Goal: Task Accomplishment & Management: Manage account settings

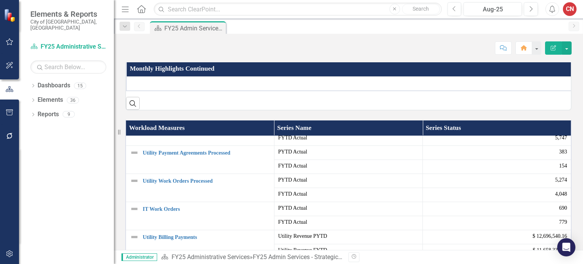
scroll to position [456, 0]
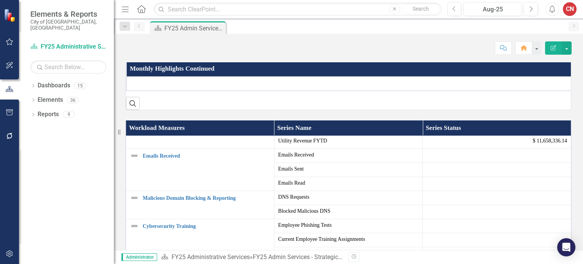
click at [185, 24] on link "Admin Services - FY25 Strategic Initiatives" at bounding box center [187, 22] width 93 height 6
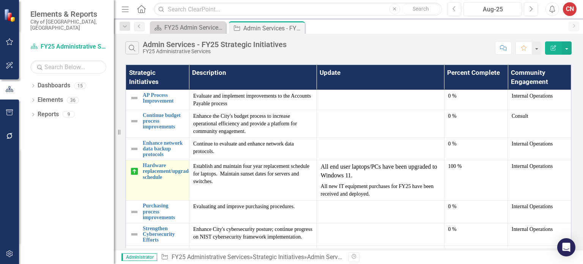
click at [135, 171] on img at bounding box center [134, 171] width 9 height 9
click at [157, 165] on link "Hardware replacement/upgrade schedule" at bounding box center [167, 171] width 48 height 17
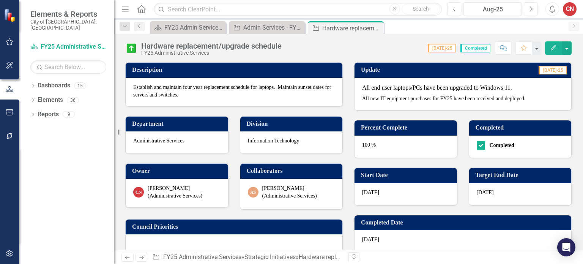
click at [132, 46] on img at bounding box center [131, 48] width 12 height 12
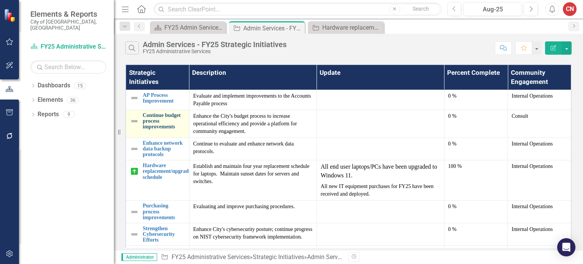
click at [161, 112] on link "Continue budget process improvements" at bounding box center [164, 120] width 43 height 17
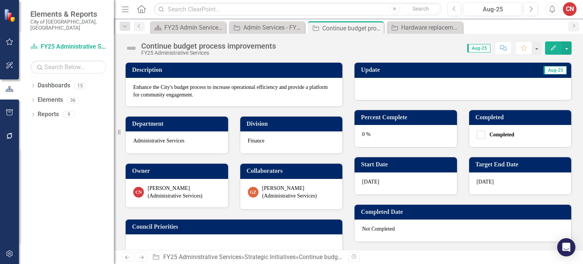
click at [466, 84] on div at bounding box center [463, 89] width 217 height 22
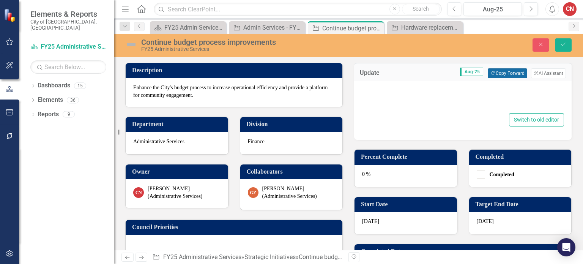
click at [496, 72] on button "Copy Forward Copy Forward" at bounding box center [507, 73] width 39 height 10
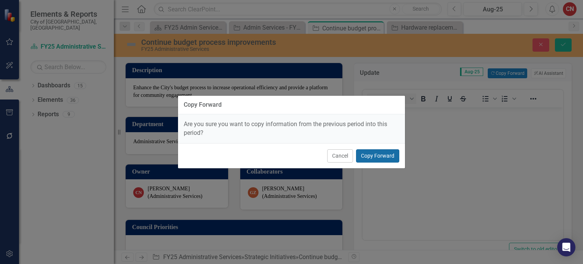
click at [374, 159] on button "Copy Forward" at bounding box center [377, 155] width 43 height 13
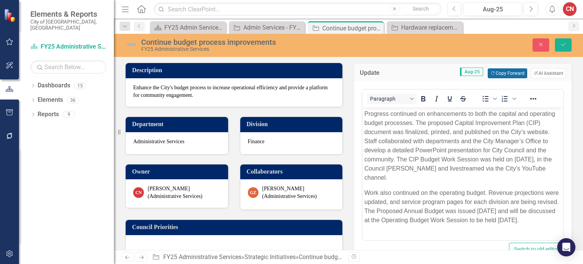
scroll to position [2, 0]
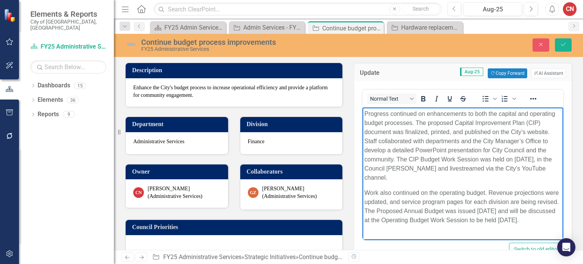
click at [517, 218] on p "Work also continued on the operating budget. Revenue projections were updated, …" at bounding box center [463, 206] width 197 height 36
click at [572, 45] on button "Save" at bounding box center [563, 44] width 17 height 13
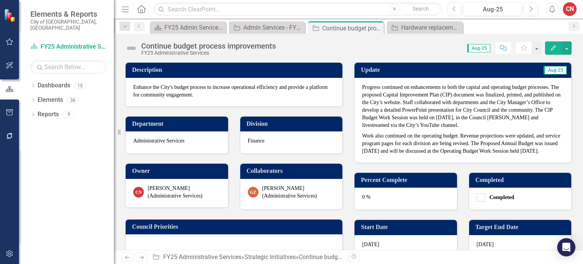
click at [389, 210] on div "0 %" at bounding box center [406, 199] width 103 height 22
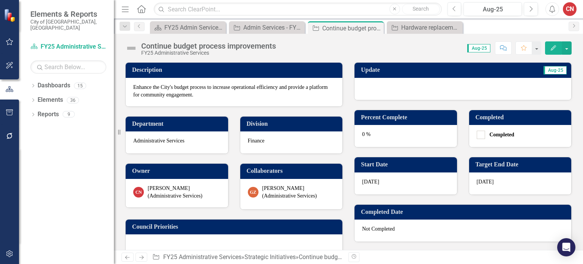
click at [398, 128] on div "0 %" at bounding box center [406, 136] width 103 height 22
click at [398, 131] on div "0 %" at bounding box center [406, 136] width 103 height 22
click at [395, 135] on div "0 %" at bounding box center [406, 136] width 103 height 22
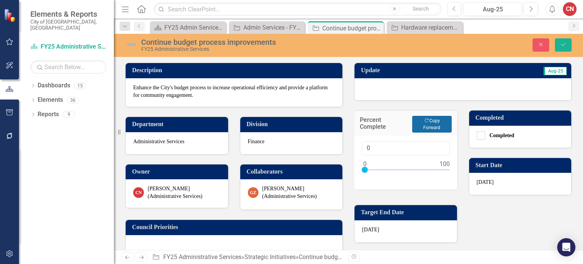
click at [427, 124] on button "Copy Forward Copy Forward" at bounding box center [432, 124] width 39 height 17
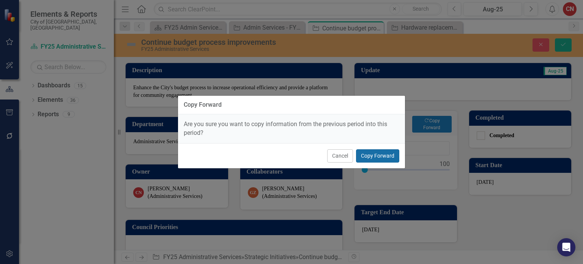
click at [381, 159] on button "Copy Forward" at bounding box center [377, 155] width 43 height 13
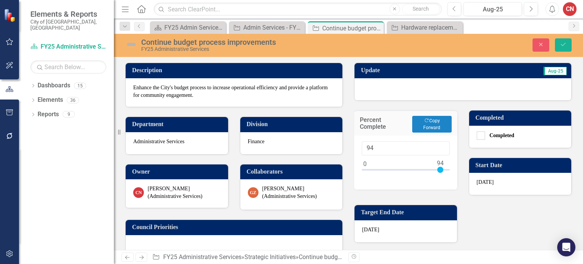
type input "95"
drag, startPoint x: 364, startPoint y: 169, endPoint x: 441, endPoint y: 174, distance: 76.5
click at [441, 174] on div at bounding box center [406, 171] width 88 height 9
click at [565, 47] on icon "Save" at bounding box center [563, 44] width 7 height 5
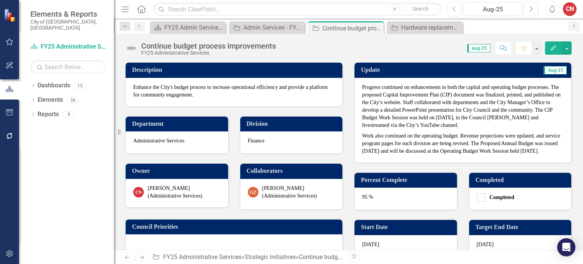
click at [413, 144] on p "Work also continued on the operating budget. Revenue projections were updated, …" at bounding box center [463, 143] width 202 height 24
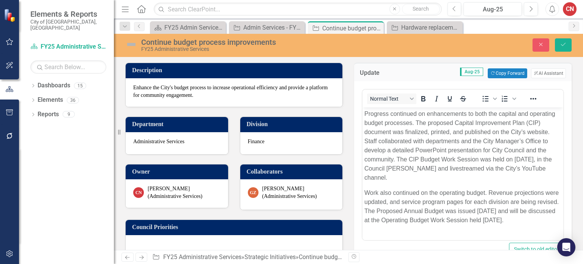
scroll to position [0, 0]
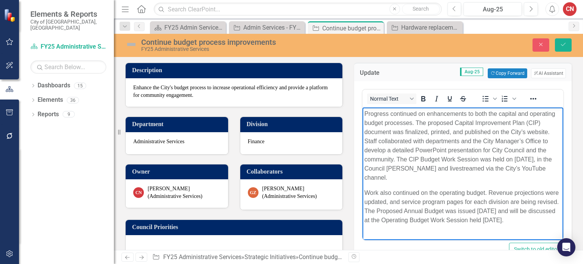
click at [399, 225] on p "Work also continued on the operating budget. Revenue projections were updated, …" at bounding box center [463, 206] width 197 height 36
click at [131, 41] on img at bounding box center [131, 44] width 12 height 12
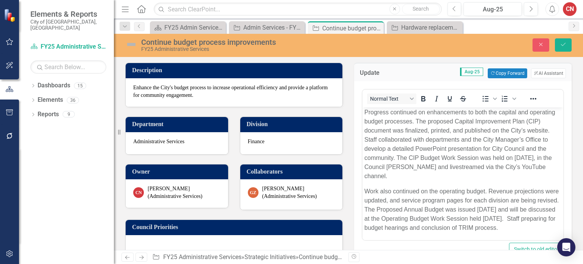
click at [131, 45] on img at bounding box center [131, 44] width 12 height 12
click at [132, 44] on img at bounding box center [131, 44] width 12 height 12
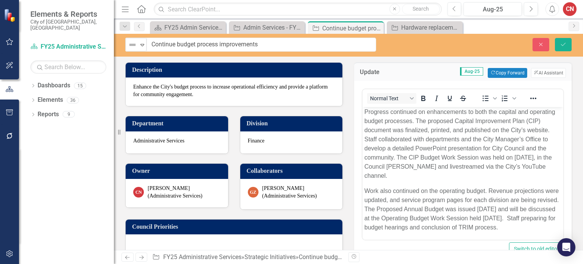
click at [132, 44] on img at bounding box center [132, 44] width 9 height 9
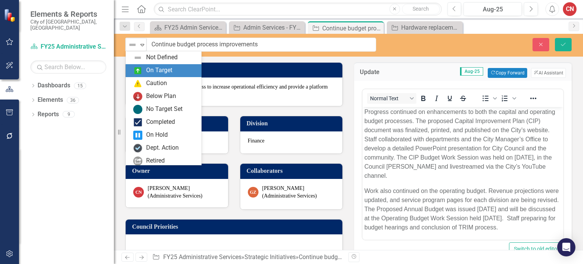
click at [133, 64] on div "On Target" at bounding box center [164, 70] width 76 height 13
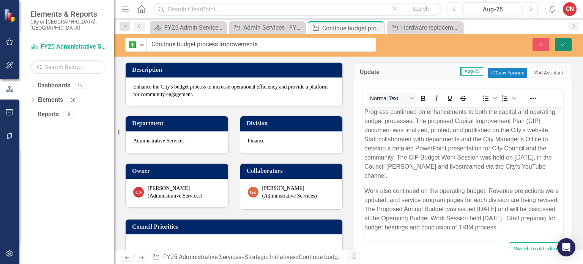
click at [563, 42] on icon "Save" at bounding box center [563, 44] width 7 height 5
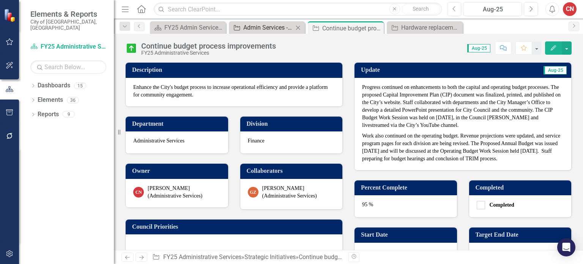
click at [269, 28] on div "Admin Services - FY25 Strategic Initiatives" at bounding box center [268, 27] width 50 height 9
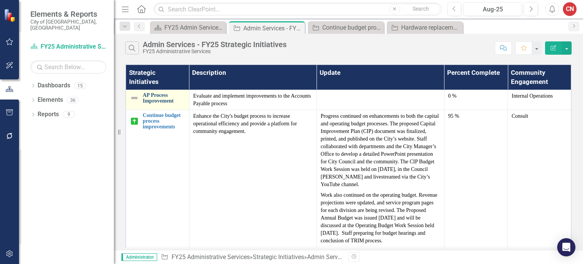
click at [156, 101] on link "AP Process Improvement" at bounding box center [164, 98] width 43 height 12
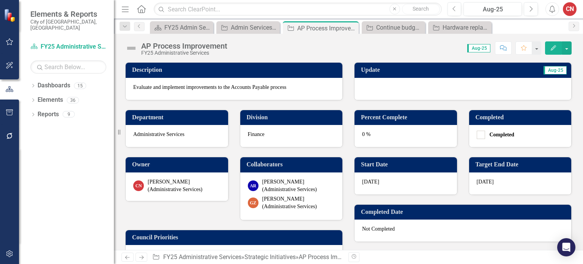
click at [409, 95] on div at bounding box center [463, 89] width 217 height 22
click at [409, 94] on div at bounding box center [463, 89] width 217 height 22
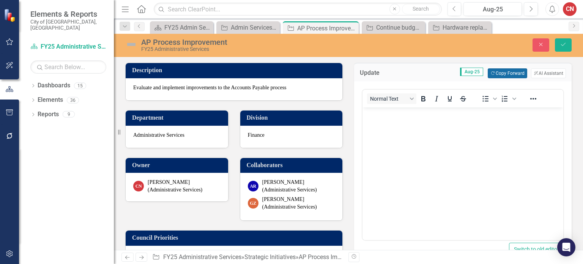
click at [497, 77] on button "Copy Forward Copy Forward" at bounding box center [507, 73] width 39 height 10
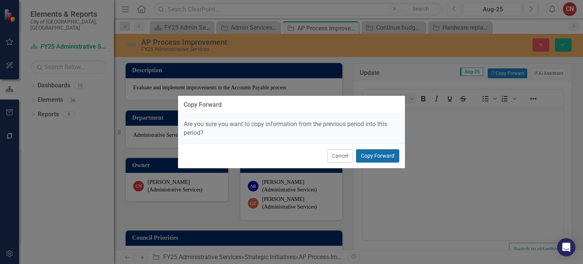
click at [381, 159] on button "Copy Forward" at bounding box center [377, 155] width 43 height 13
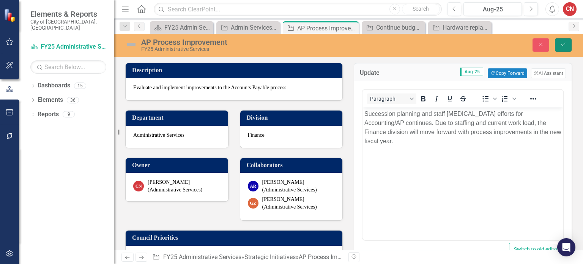
click at [562, 47] on icon "Save" at bounding box center [563, 44] width 7 height 5
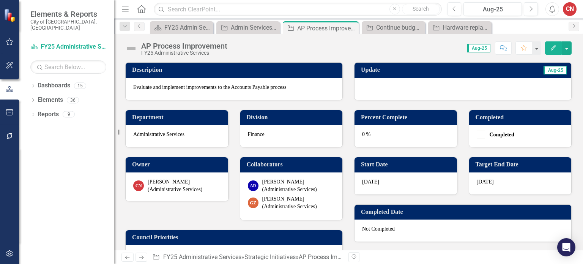
click at [129, 48] on img at bounding box center [131, 48] width 12 height 12
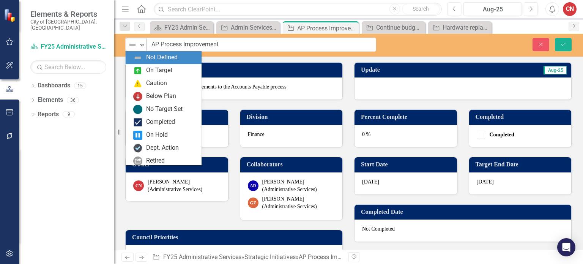
click at [139, 45] on icon "Expand" at bounding box center [143, 45] width 8 height 6
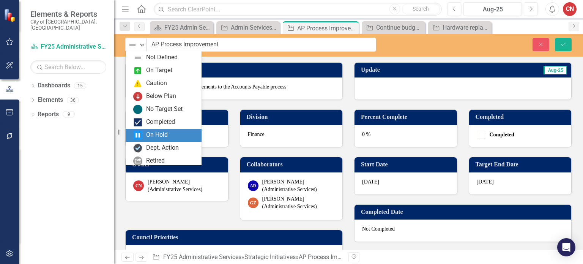
click at [155, 138] on div "On Hold" at bounding box center [157, 135] width 22 height 9
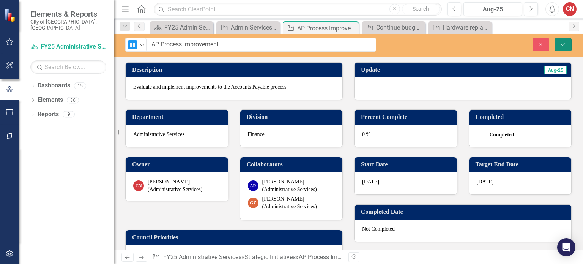
click at [565, 43] on icon "Save" at bounding box center [563, 44] width 7 height 5
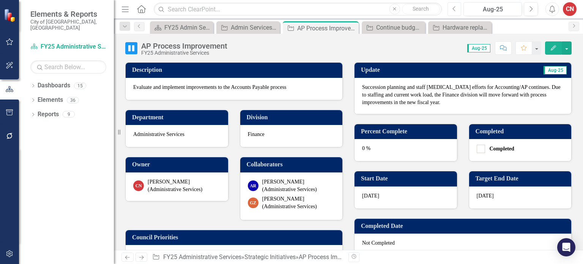
click at [452, 13] on button "Previous" at bounding box center [455, 9] width 14 height 14
click at [535, 8] on button "Next" at bounding box center [531, 9] width 14 height 14
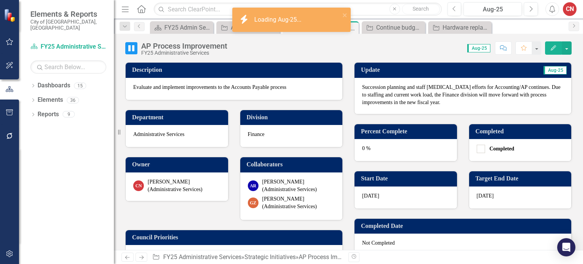
click at [134, 51] on img at bounding box center [131, 48] width 12 height 12
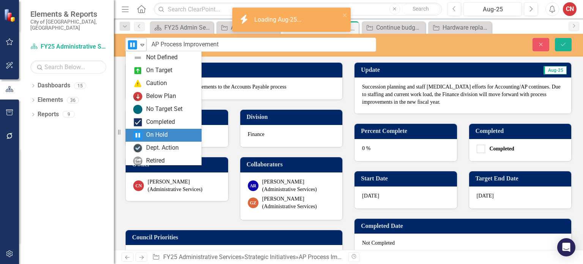
click at [140, 49] on div "Expand" at bounding box center [143, 44] width 8 height 13
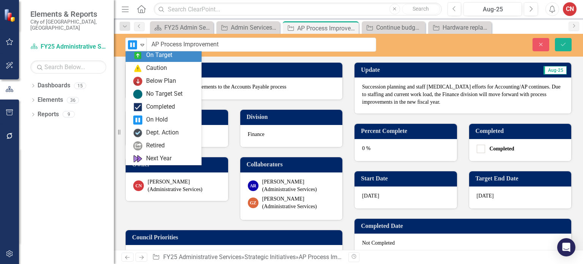
click at [140, 60] on div "On Target" at bounding box center [164, 55] width 76 height 13
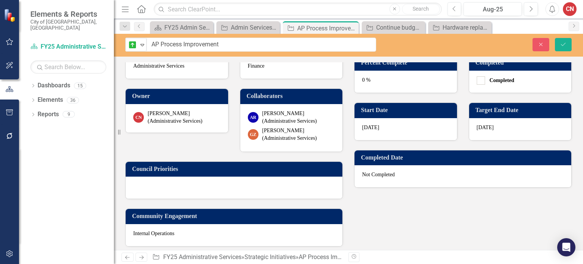
scroll to position [71, 0]
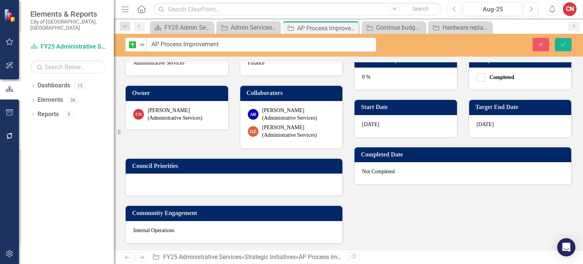
click at [422, 76] on div "0 %" at bounding box center [406, 79] width 103 height 22
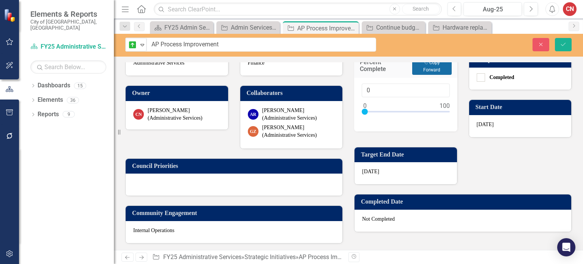
click at [435, 71] on button "Copy Forward Copy Forward" at bounding box center [432, 66] width 39 height 17
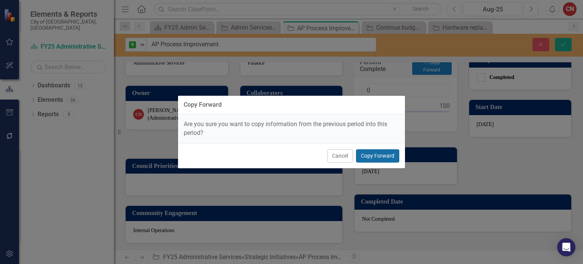
click at [378, 156] on button "Copy Forward" at bounding box center [377, 155] width 43 height 13
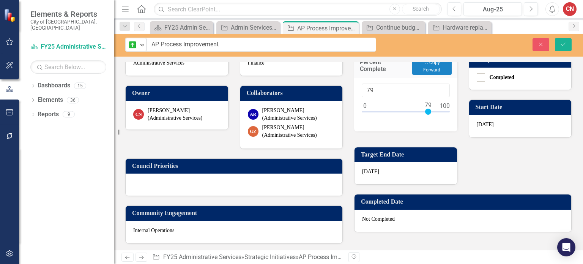
type input "80"
drag, startPoint x: 362, startPoint y: 108, endPoint x: 427, endPoint y: 111, distance: 64.3
click at [427, 111] on div at bounding box center [430, 112] width 6 height 6
click at [427, 110] on div at bounding box center [430, 112] width 6 height 6
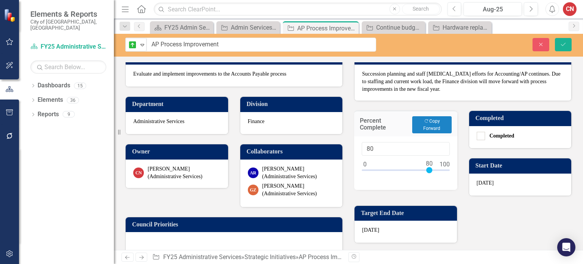
scroll to position [0, 0]
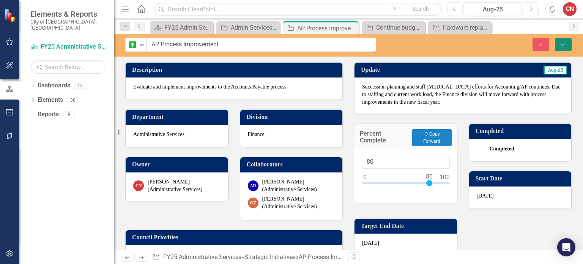
click at [565, 51] on button "Save" at bounding box center [563, 44] width 17 height 13
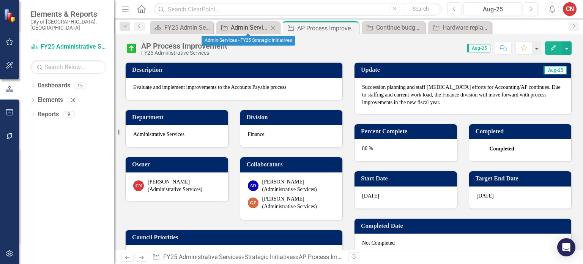
click at [248, 24] on div "Admin Services - FY25 Strategic Initiatives" at bounding box center [250, 27] width 38 height 9
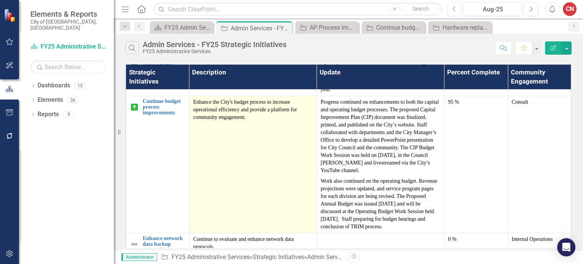
scroll to position [114, 0]
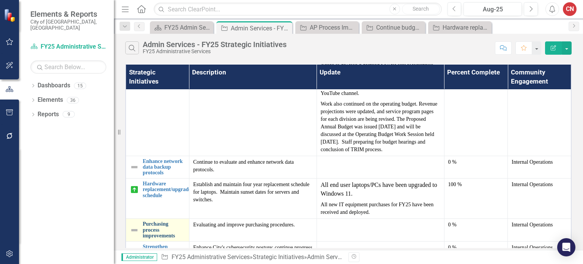
click at [163, 221] on link "Purchasing process improvements" at bounding box center [164, 229] width 43 height 17
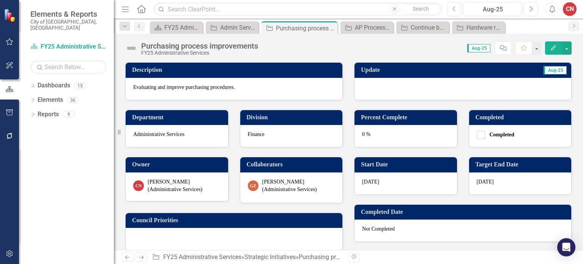
click at [471, 88] on div at bounding box center [463, 89] width 217 height 22
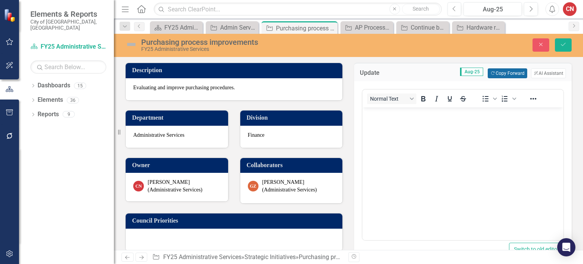
click at [498, 73] on button "Copy Forward Copy Forward" at bounding box center [507, 73] width 39 height 10
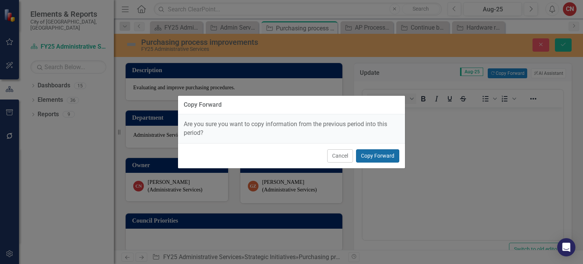
click at [386, 160] on button "Copy Forward" at bounding box center [377, 155] width 43 height 13
click at [379, 158] on button "Copy Forward" at bounding box center [377, 155] width 43 height 13
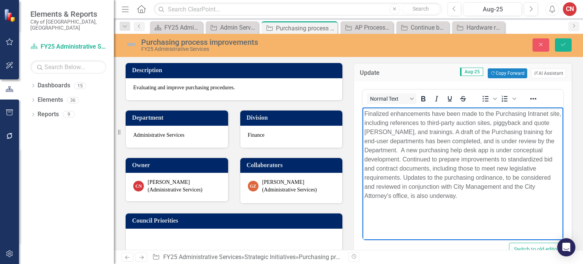
click at [482, 197] on p "Finalized enhancements have been made to the Purchasing Intranet site, includin…" at bounding box center [463, 154] width 197 height 91
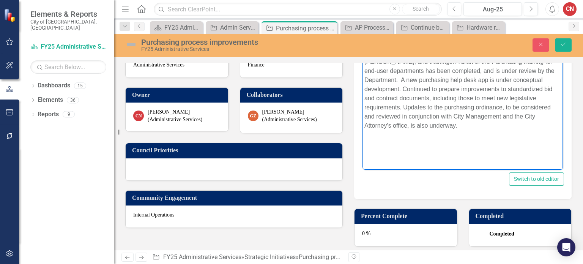
scroll to position [76, 0]
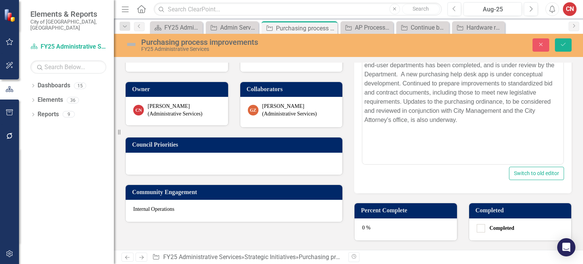
click at [382, 226] on div "0 %" at bounding box center [406, 229] width 103 height 22
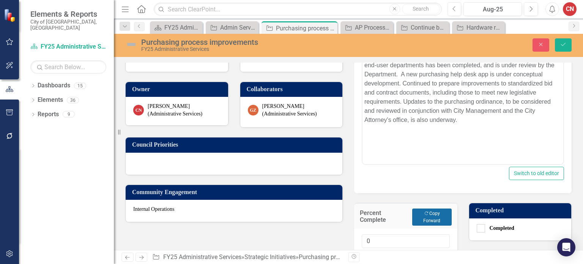
click at [427, 219] on button "Copy Forward Copy Forward" at bounding box center [432, 217] width 39 height 17
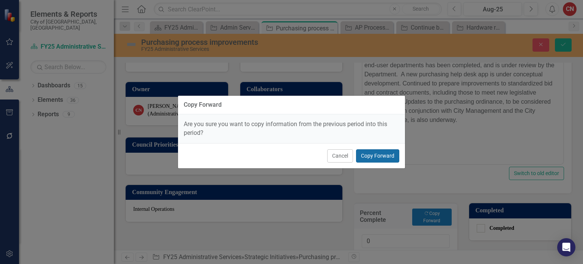
click at [383, 153] on button "Copy Forward" at bounding box center [377, 155] width 43 height 13
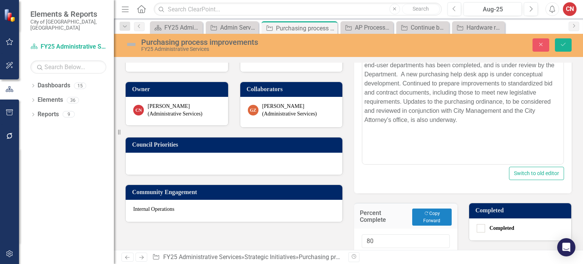
click at [418, 247] on div "80" at bounding box center [406, 251] width 88 height 35
click at [419, 245] on input "80" at bounding box center [406, 241] width 88 height 14
click at [437, 239] on input "81" at bounding box center [406, 241] width 88 height 14
click at [437, 239] on input "82" at bounding box center [406, 241] width 88 height 14
click at [437, 239] on input "83" at bounding box center [406, 241] width 88 height 14
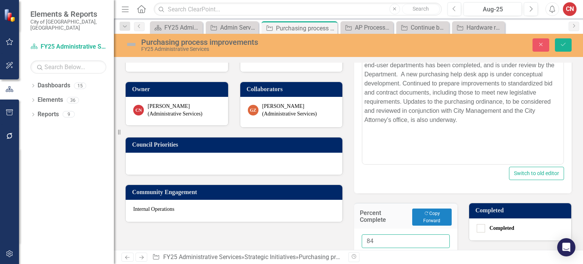
click at [437, 239] on input "84" at bounding box center [406, 241] width 88 height 14
click at [437, 239] on input "85" at bounding box center [406, 241] width 88 height 14
click at [437, 239] on input "86" at bounding box center [406, 241] width 88 height 14
click at [437, 239] on input "87" at bounding box center [406, 241] width 88 height 14
click at [437, 239] on input "88" at bounding box center [406, 241] width 88 height 14
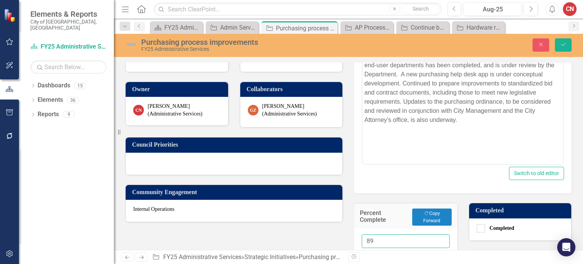
click at [437, 239] on input "89" at bounding box center [406, 241] width 88 height 14
click at [437, 239] on input "90" at bounding box center [406, 241] width 88 height 14
click at [437, 239] on input "91" at bounding box center [406, 241] width 88 height 14
click at [437, 239] on input "92" at bounding box center [406, 241] width 88 height 14
click at [437, 239] on input "93" at bounding box center [406, 241] width 88 height 14
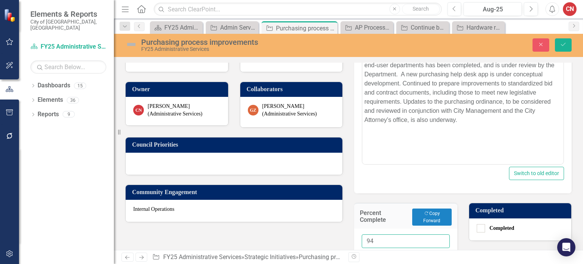
click at [437, 239] on input "94" at bounding box center [406, 241] width 88 height 14
click at [437, 239] on input "95" at bounding box center [406, 241] width 88 height 14
click at [437, 239] on input "96" at bounding box center [406, 241] width 88 height 14
click at [437, 239] on input "97" at bounding box center [406, 241] width 88 height 14
click at [437, 239] on input "98" at bounding box center [406, 241] width 88 height 14
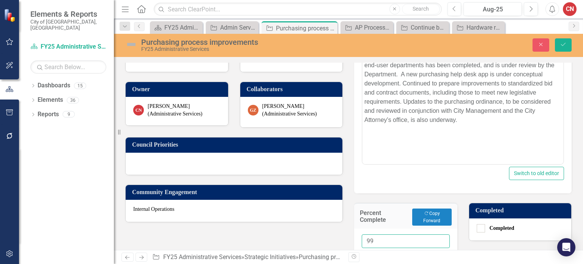
click at [437, 239] on input "99" at bounding box center [406, 241] width 88 height 14
type input "100"
click at [437, 239] on input "100" at bounding box center [406, 241] width 88 height 14
click at [477, 228] on input "Completed" at bounding box center [479, 226] width 5 height 5
checkbox input "true"
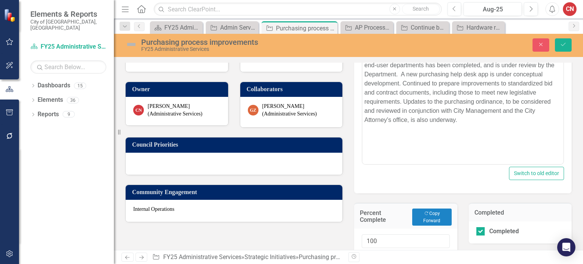
click at [129, 41] on img at bounding box center [131, 44] width 12 height 12
click at [129, 44] on img at bounding box center [131, 44] width 12 height 12
click at [135, 44] on img at bounding box center [131, 44] width 12 height 12
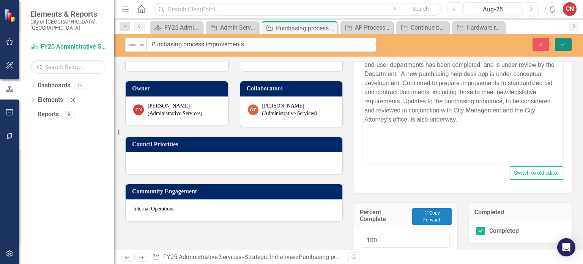
click at [563, 46] on icon "Save" at bounding box center [563, 44] width 7 height 5
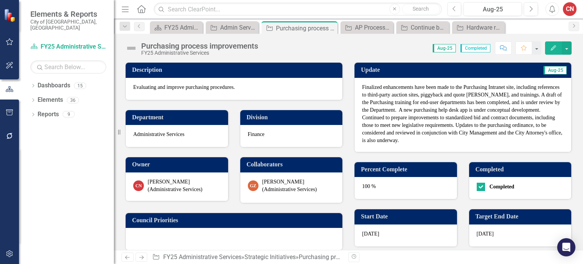
click at [131, 50] on img at bounding box center [131, 48] width 12 height 12
click at [132, 50] on img at bounding box center [131, 48] width 12 height 12
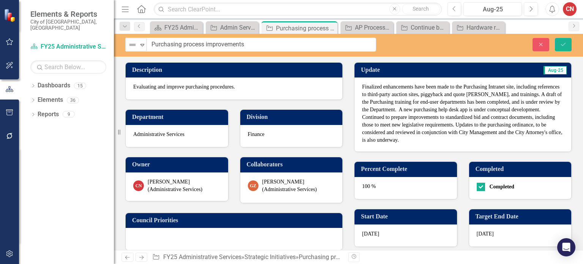
click at [134, 49] on img at bounding box center [132, 44] width 9 height 9
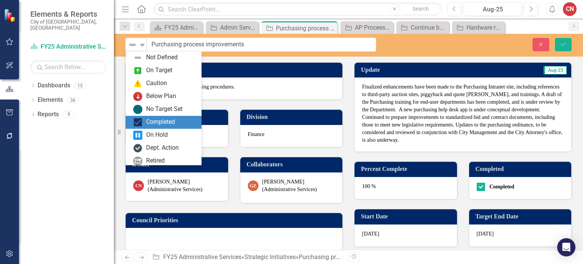
click at [134, 118] on img at bounding box center [137, 122] width 9 height 9
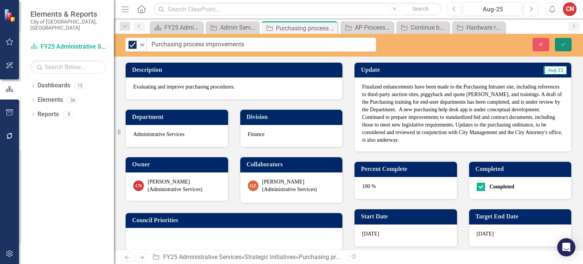
click at [558, 46] on button "Save" at bounding box center [563, 44] width 17 height 13
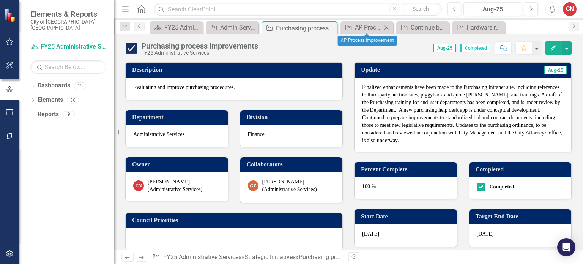
click at [386, 29] on icon "Close" at bounding box center [387, 28] width 8 height 6
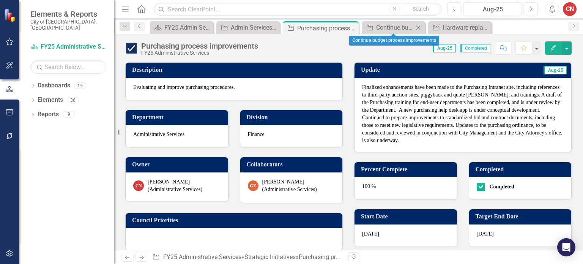
click at [424, 29] on div "Strategic Initiatives Continue budget process improvements Close" at bounding box center [393, 27] width 63 height 13
click at [419, 28] on icon "Close" at bounding box center [419, 28] width 8 height 6
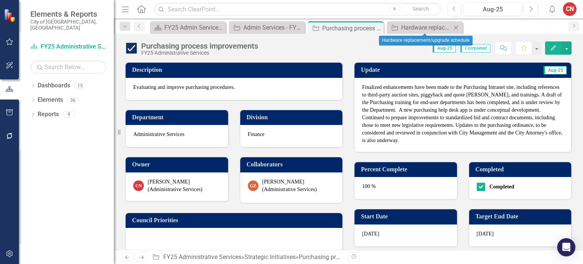
click at [457, 27] on icon "Close" at bounding box center [456, 28] width 8 height 6
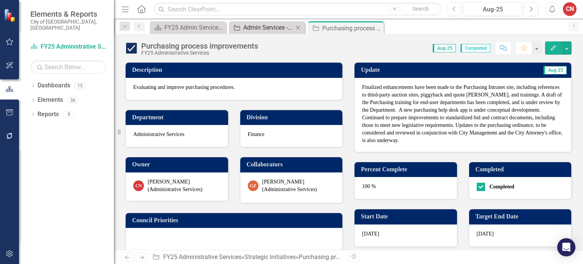
click at [254, 23] on div "Admin Services - FY25 Strategic Initiatives" at bounding box center [268, 27] width 50 height 9
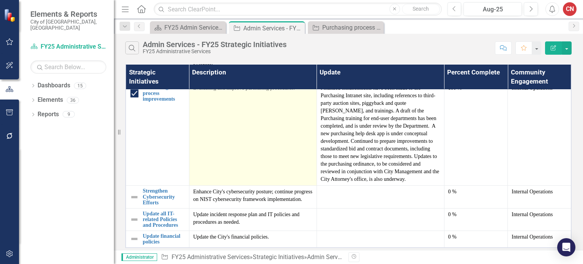
scroll to position [252, 0]
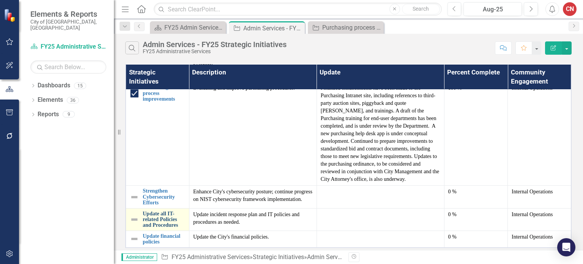
click at [157, 221] on link "Update all IT-related Policies and Procedures" at bounding box center [164, 219] width 43 height 17
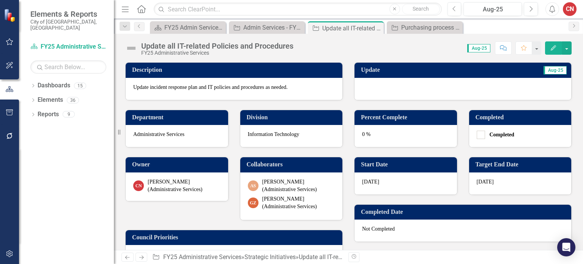
click at [370, 84] on div at bounding box center [463, 89] width 217 height 22
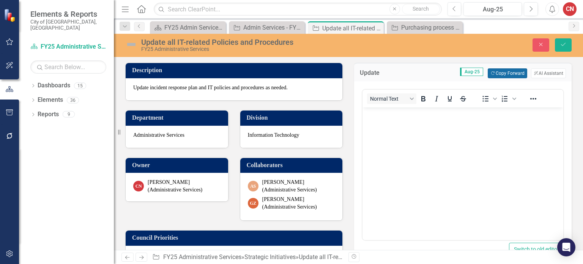
click at [505, 72] on button "Copy Forward Copy Forward" at bounding box center [507, 73] width 39 height 10
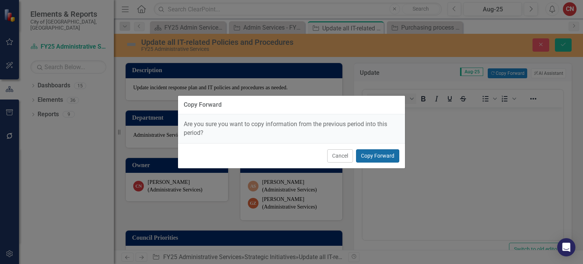
click at [363, 158] on button "Copy Forward" at bounding box center [377, 155] width 43 height 13
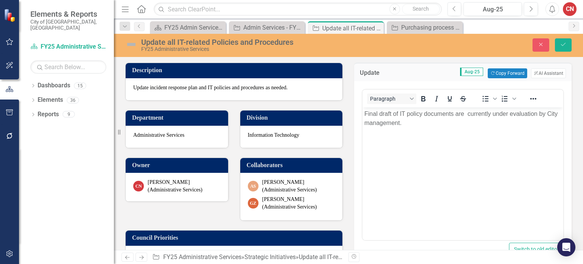
click at [406, 119] on p "Final draft of IT policy documents are currently under evaluation by City manag…" at bounding box center [463, 118] width 197 height 18
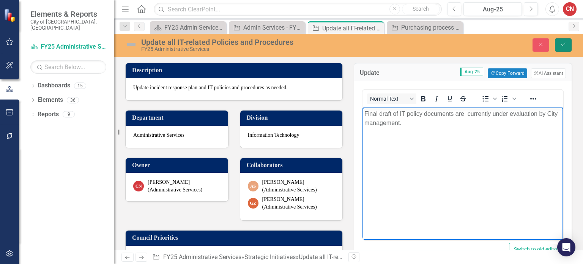
click at [569, 47] on button "Save" at bounding box center [563, 44] width 17 height 13
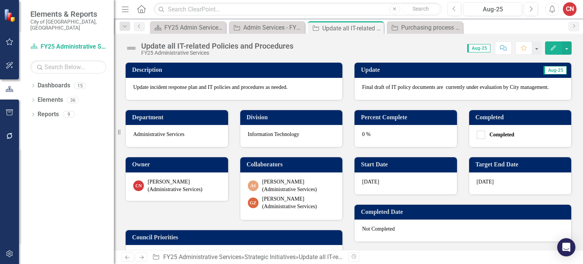
click at [422, 137] on div "0 %" at bounding box center [406, 136] width 103 height 22
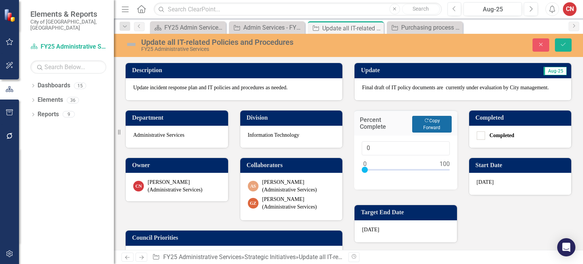
click at [431, 122] on button "Copy Forward Copy Forward" at bounding box center [432, 124] width 39 height 17
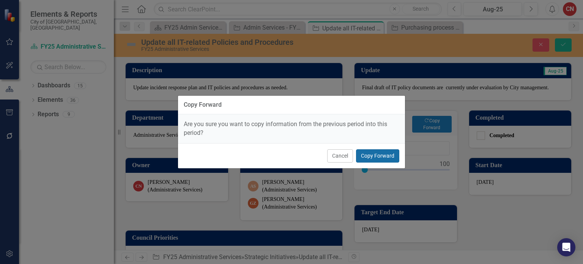
click at [391, 161] on button "Copy Forward" at bounding box center [377, 155] width 43 height 13
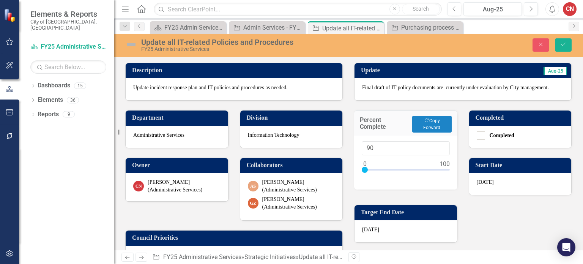
click at [388, 159] on div "90" at bounding box center [406, 158] width 88 height 35
type input "95"
drag, startPoint x: 362, startPoint y: 170, endPoint x: 439, endPoint y: 175, distance: 76.5
click at [439, 175] on div at bounding box center [406, 171] width 88 height 9
click at [569, 43] on button "Save" at bounding box center [563, 44] width 17 height 13
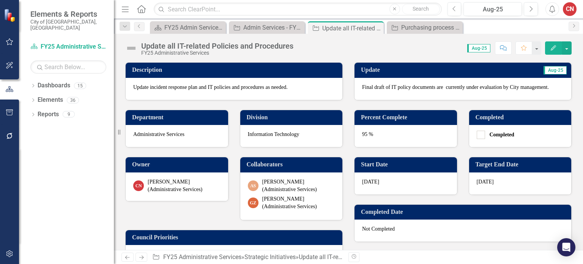
click at [133, 48] on img at bounding box center [131, 48] width 12 height 12
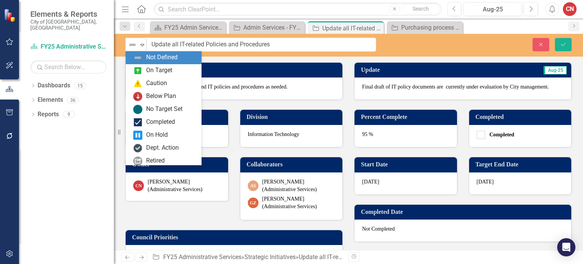
click at [133, 48] on img at bounding box center [132, 44] width 9 height 9
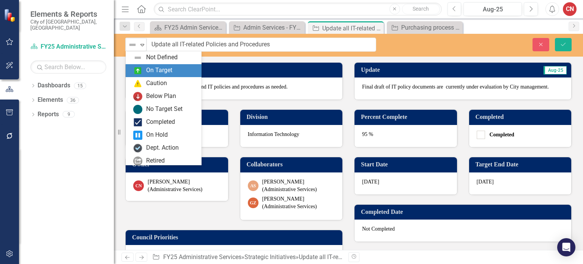
click at [132, 70] on div "On Target" at bounding box center [164, 70] width 76 height 13
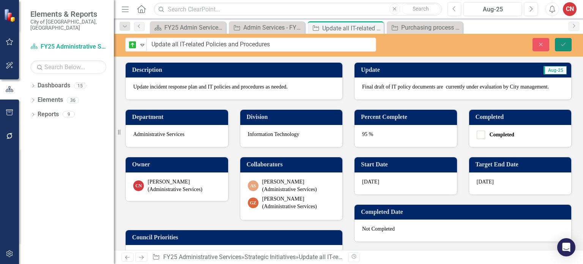
click at [557, 44] on button "Save" at bounding box center [563, 44] width 17 height 13
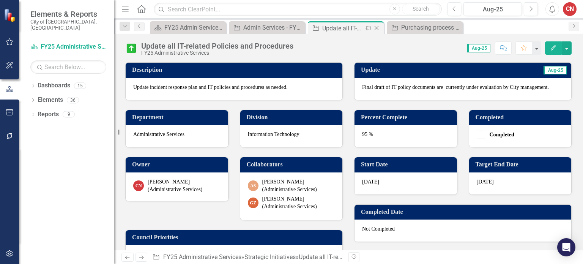
click at [379, 25] on icon "Close" at bounding box center [377, 28] width 8 height 6
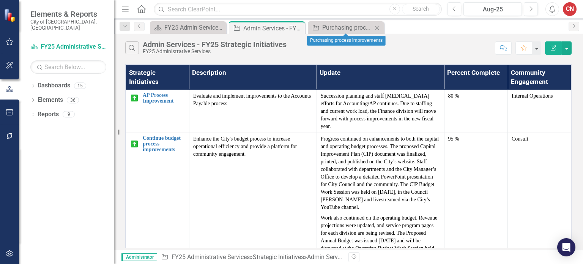
click at [378, 25] on icon "Close" at bounding box center [377, 28] width 8 height 6
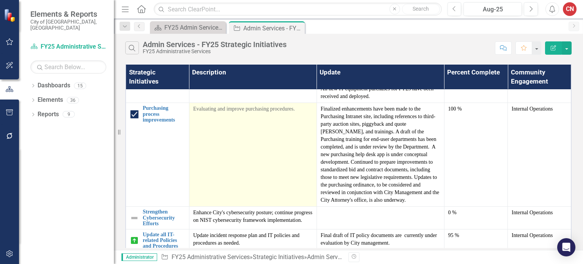
scroll to position [252, 0]
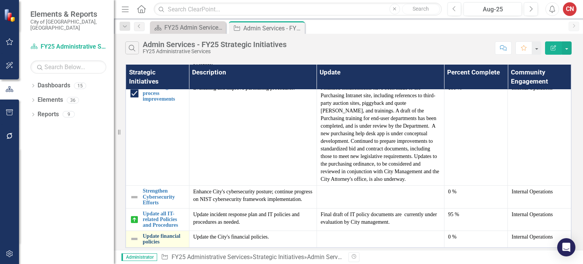
click at [150, 233] on link "Update financial policies" at bounding box center [164, 239] width 43 height 12
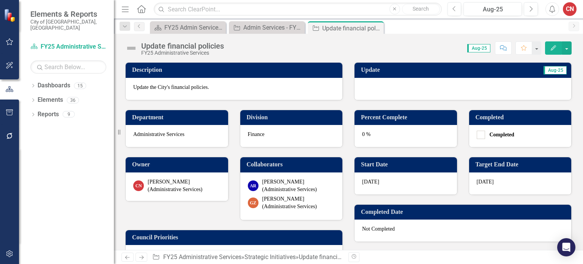
click at [443, 85] on div at bounding box center [463, 89] width 217 height 22
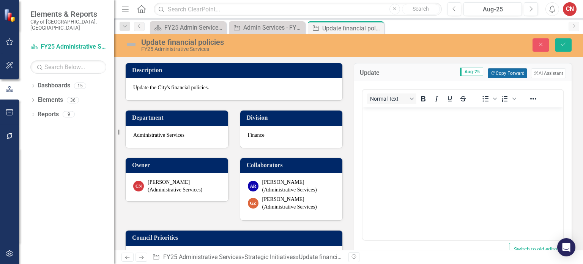
click at [503, 72] on button "Copy Forward Copy Forward" at bounding box center [507, 73] width 39 height 10
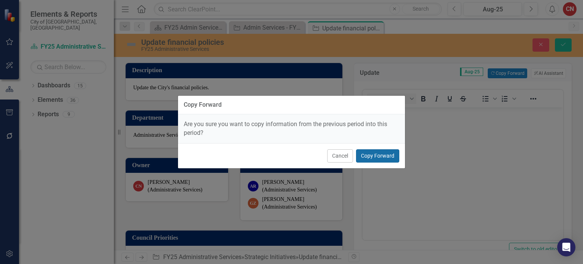
click at [365, 151] on button "Copy Forward" at bounding box center [377, 155] width 43 height 13
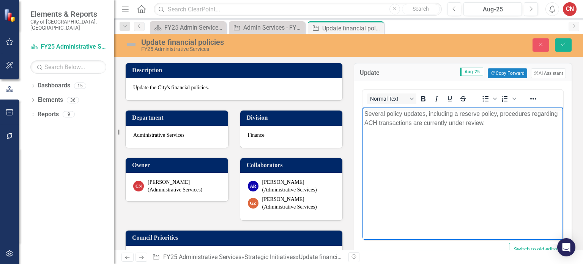
click at [501, 123] on p "Several policy updates, including a reserve policy, procedures regarding ACH tr…" at bounding box center [463, 118] width 197 height 18
click at [365, 115] on p "Several policy updates, including a reserve policy, procedures regarding ACH tr…" at bounding box center [463, 118] width 197 height 18
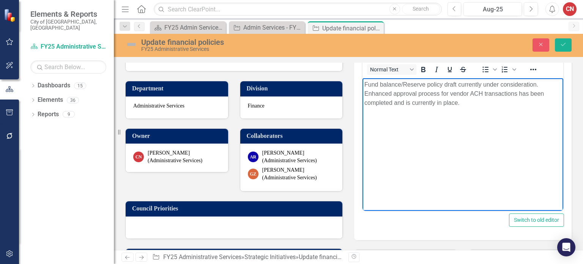
scroll to position [76, 0]
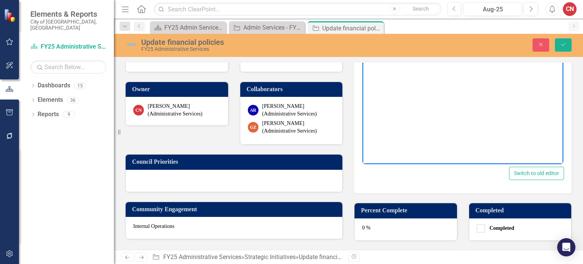
click at [413, 228] on div "0 %" at bounding box center [406, 229] width 103 height 22
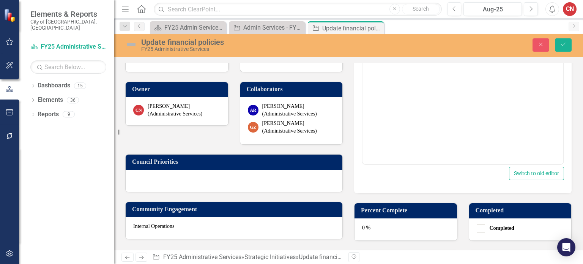
click at [413, 228] on div "0 %" at bounding box center [406, 229] width 103 height 22
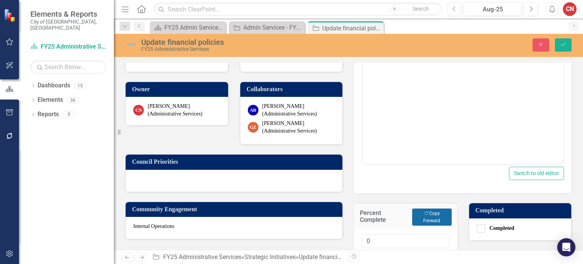
click at [433, 213] on button "Copy Forward Copy Forward" at bounding box center [432, 217] width 39 height 17
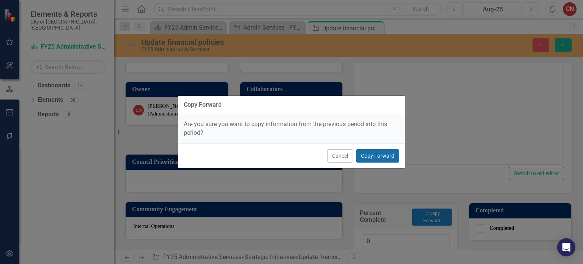
click at [389, 157] on button "Copy Forward" at bounding box center [377, 155] width 43 height 13
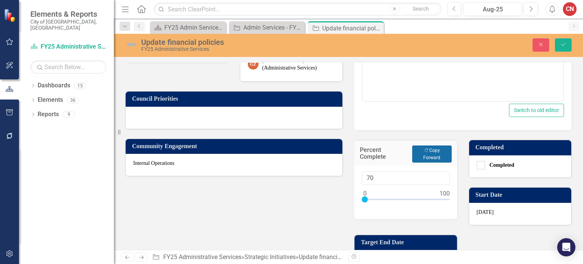
scroll to position [152, 0]
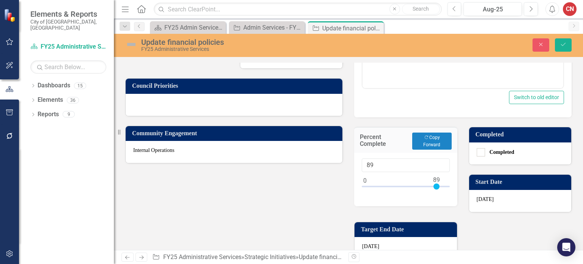
type input "90"
drag, startPoint x: 364, startPoint y: 183, endPoint x: 436, endPoint y: 188, distance: 72.7
click at [436, 188] on div at bounding box center [406, 187] width 88 height 9
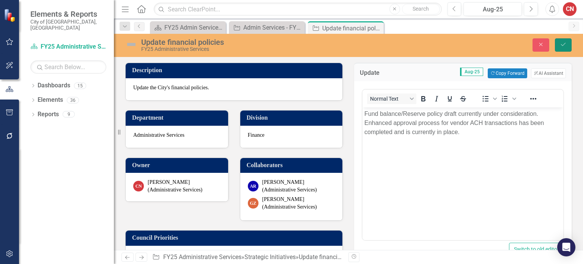
click at [568, 45] on button "Save" at bounding box center [563, 44] width 17 height 13
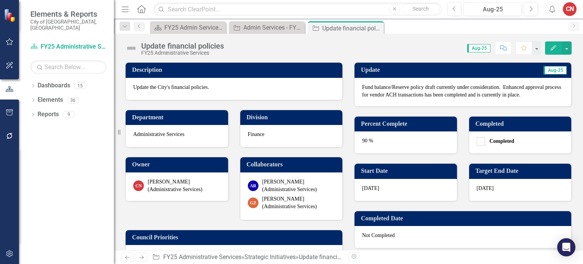
click at [132, 46] on img at bounding box center [131, 48] width 12 height 12
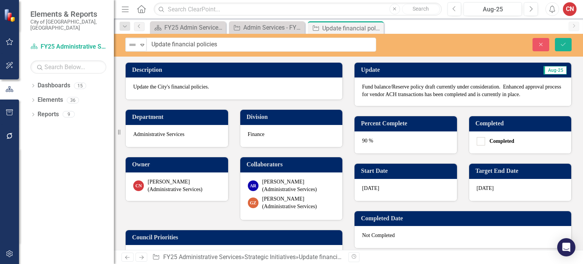
click at [132, 46] on img at bounding box center [132, 44] width 9 height 9
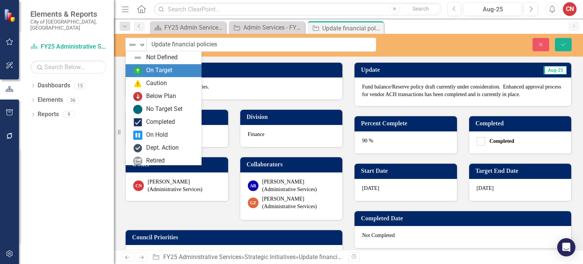
click at [141, 70] on img at bounding box center [137, 70] width 9 height 9
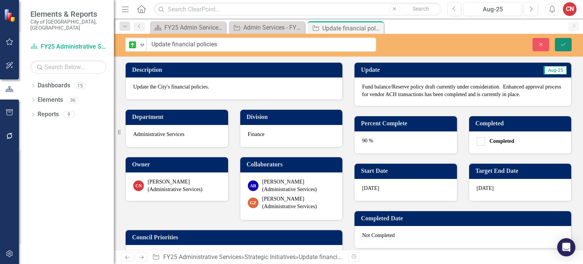
click at [566, 43] on icon "Save" at bounding box center [563, 44] width 7 height 5
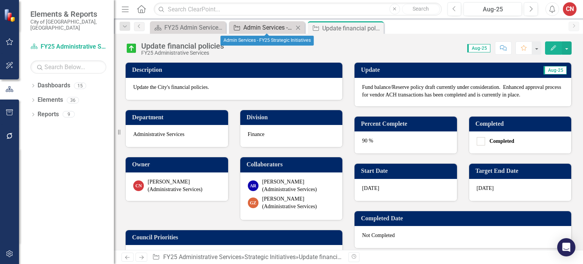
click at [269, 27] on div "Admin Services - FY25 Strategic Initiatives" at bounding box center [268, 27] width 50 height 9
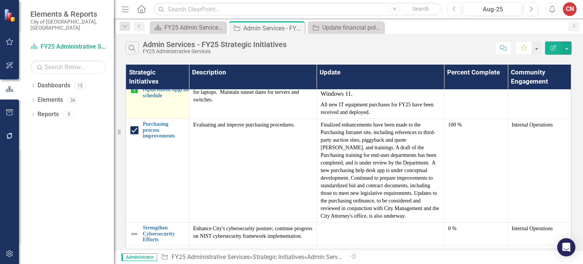
scroll to position [266, 0]
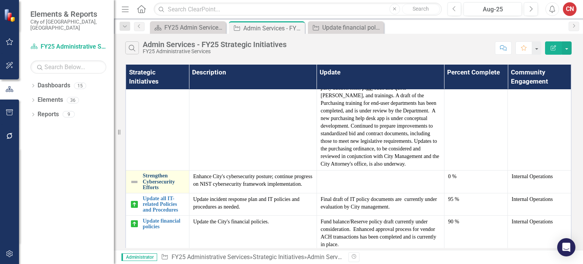
click at [144, 180] on link "Strengthen Cybersecurity Efforts" at bounding box center [164, 181] width 43 height 17
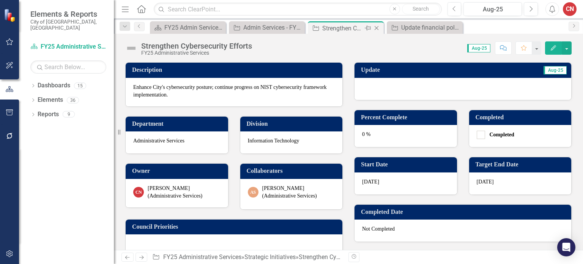
click at [379, 28] on icon "Close" at bounding box center [377, 28] width 8 height 6
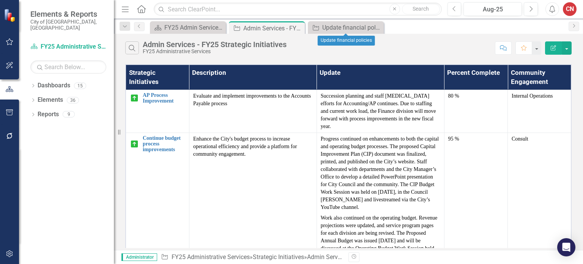
click at [0, 0] on icon "Close" at bounding box center [0, 0] width 0 height 0
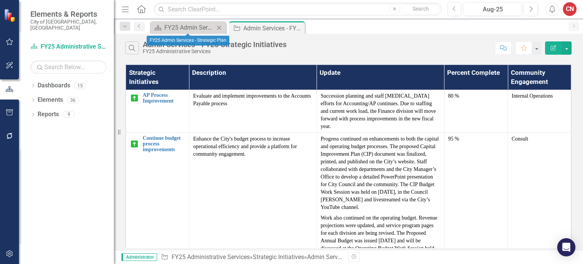
click at [191, 22] on div "Dashboard FY25 Admin Services - Strategic Plan Close" at bounding box center [188, 27] width 76 height 13
click at [191, 29] on div "FY25 Admin Services - Strategic Plan" at bounding box center [189, 27] width 50 height 9
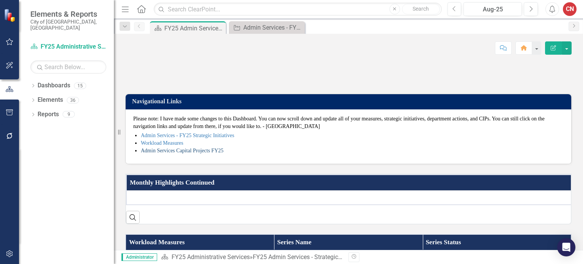
click at [177, 153] on link "Admin Services Capital Projects FY25" at bounding box center [182, 151] width 83 height 6
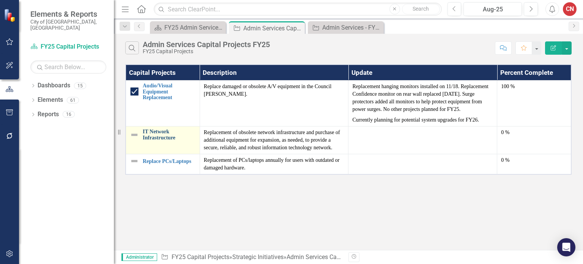
click at [157, 136] on link "IT Network Infrastructure" at bounding box center [169, 135] width 53 height 12
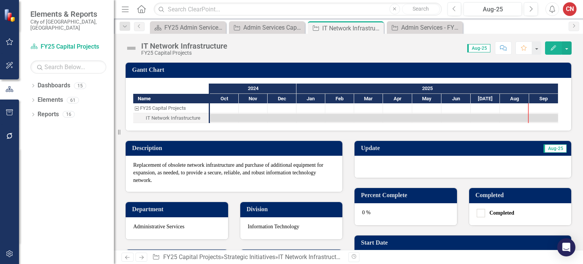
click at [397, 161] on div at bounding box center [463, 167] width 217 height 22
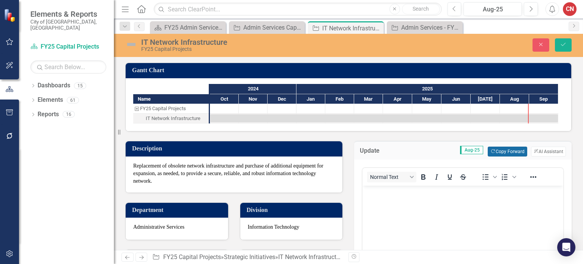
click at [496, 153] on button "Copy Forward Copy Forward" at bounding box center [507, 152] width 39 height 10
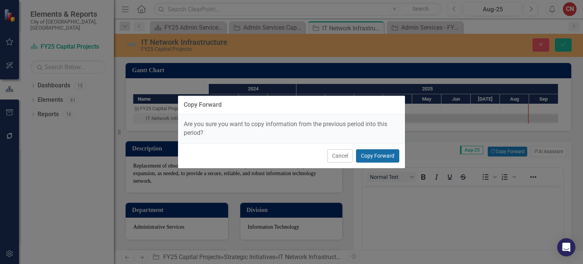
click at [371, 154] on button "Copy Forward" at bounding box center [377, 155] width 43 height 13
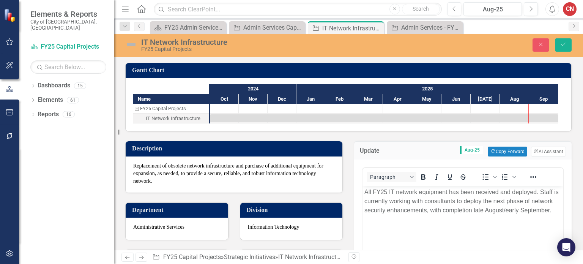
click at [553, 209] on p "All FY25 IT network equipment has been received and deployed. Staff is currentl…" at bounding box center [463, 201] width 197 height 27
click at [557, 209] on p "All FY25 IT network equipment has been received and deployed. Staff is currentl…" at bounding box center [463, 201] width 197 height 27
drag, startPoint x: 372, startPoint y: 192, endPoint x: 365, endPoint y: 191, distance: 7.3
click at [365, 191] on p "All FY25 IT network equipment has been received and deployed. Staff is currentl…" at bounding box center [463, 201] width 197 height 27
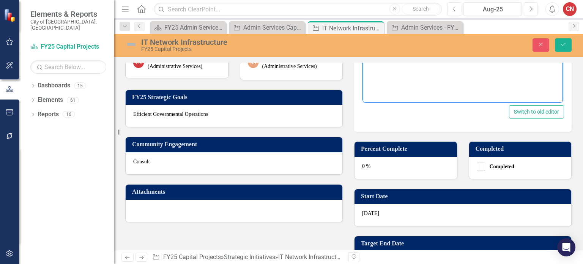
scroll to position [228, 0]
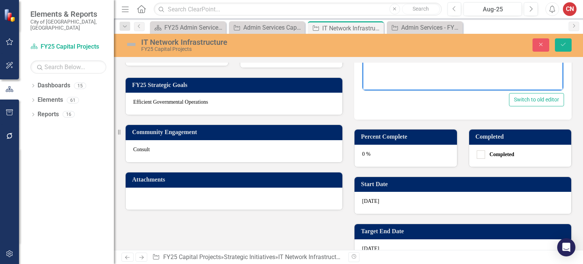
click at [397, 150] on div "0 %" at bounding box center [406, 156] width 103 height 22
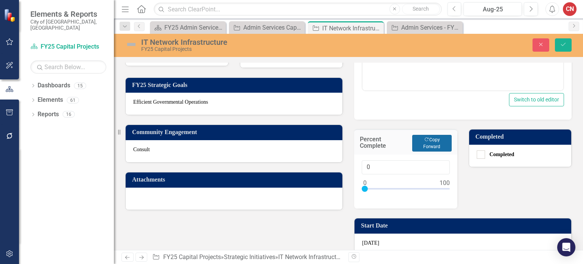
click at [444, 142] on button "Copy Forward Copy Forward" at bounding box center [432, 143] width 39 height 17
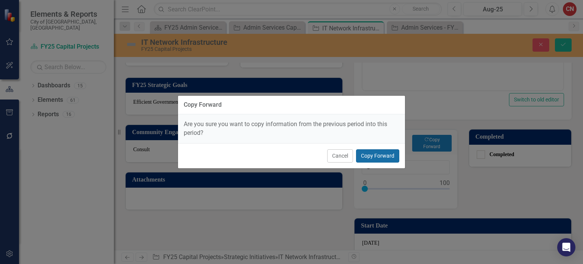
click at [371, 152] on button "Copy Forward" at bounding box center [377, 155] width 43 height 13
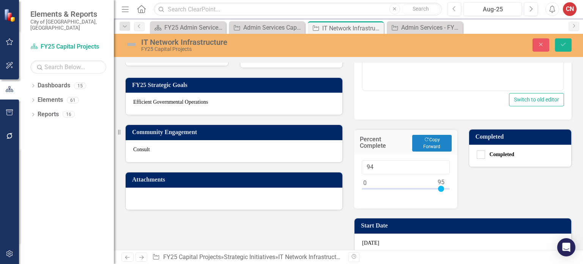
type input "95"
drag, startPoint x: 362, startPoint y: 187, endPoint x: 438, endPoint y: 190, distance: 76.8
click at [438, 190] on div at bounding box center [441, 189] width 6 height 6
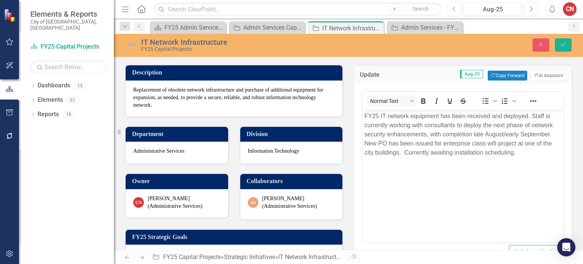
scroll to position [0, 0]
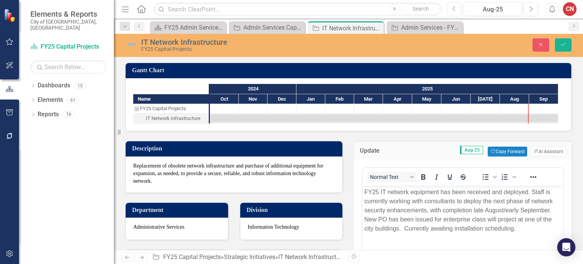
click at [133, 43] on img at bounding box center [131, 44] width 12 height 12
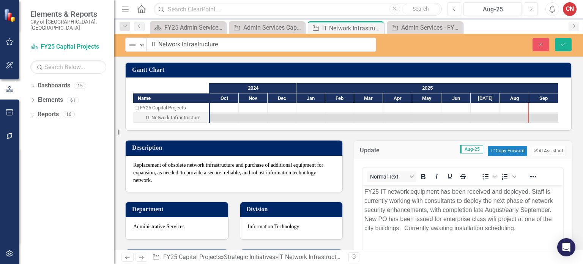
click at [133, 43] on img at bounding box center [132, 44] width 9 height 9
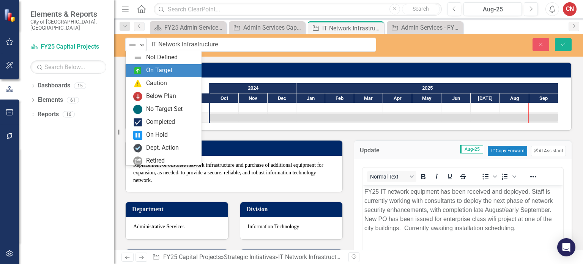
click at [135, 70] on img at bounding box center [137, 70] width 9 height 9
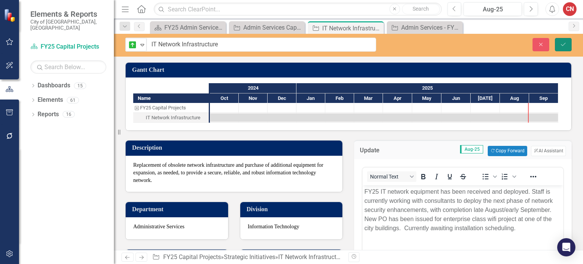
click at [568, 44] on button "Save" at bounding box center [563, 44] width 17 height 13
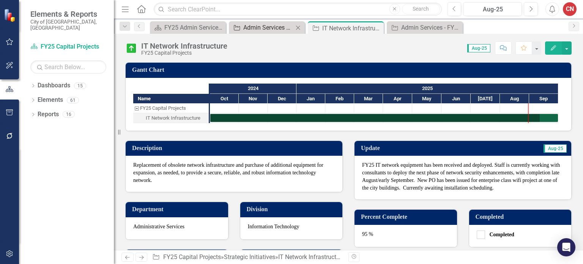
click at [264, 32] on div "Admin Services Capital Projects FY25" at bounding box center [268, 27] width 50 height 9
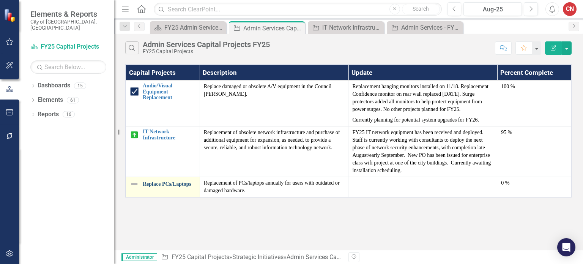
click at [173, 181] on link "Replace PCs/Laptops" at bounding box center [169, 184] width 53 height 6
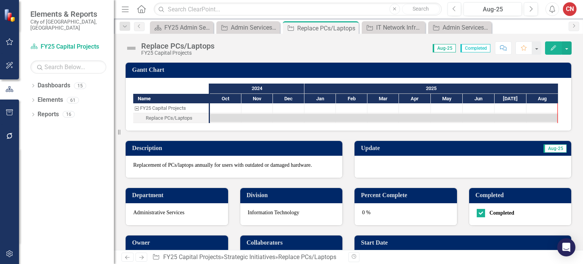
click at [385, 163] on div at bounding box center [463, 167] width 217 height 22
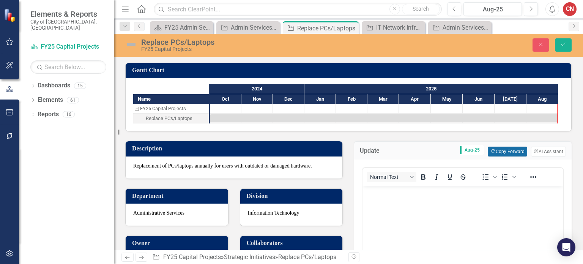
click at [495, 151] on button "Copy Forward Copy Forward" at bounding box center [507, 152] width 39 height 10
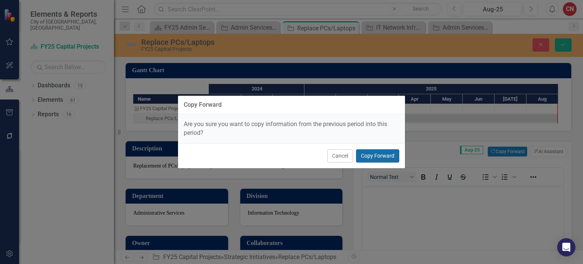
click at [389, 159] on button "Copy Forward" at bounding box center [377, 155] width 43 height 13
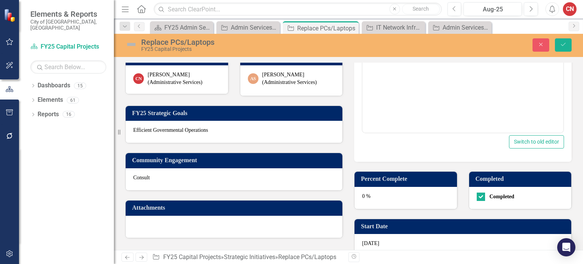
scroll to position [190, 0]
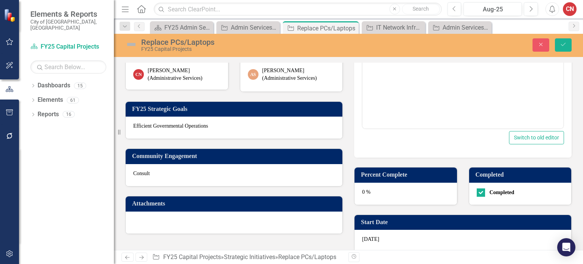
click at [428, 198] on div "0 %" at bounding box center [406, 194] width 103 height 22
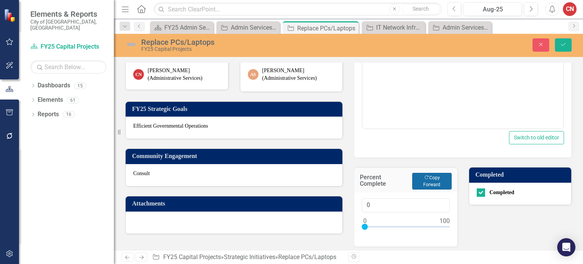
click at [439, 176] on button "Copy Forward Copy Forward" at bounding box center [432, 181] width 39 height 17
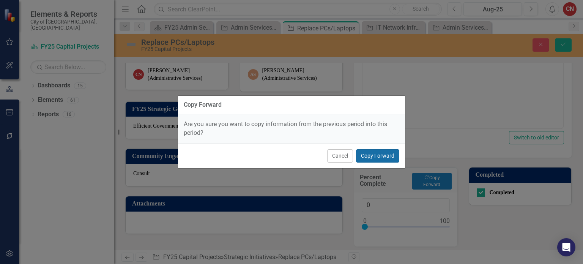
click at [394, 155] on button "Copy Forward" at bounding box center [377, 155] width 43 height 13
type input "100"
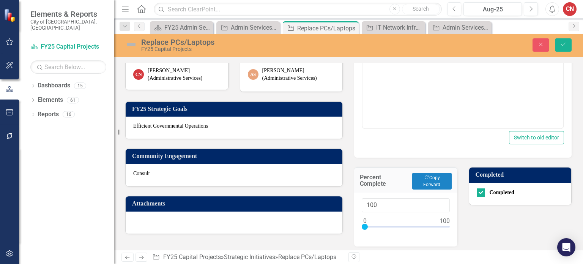
click at [129, 40] on img at bounding box center [131, 44] width 12 height 12
click at [131, 46] on img at bounding box center [131, 44] width 12 height 12
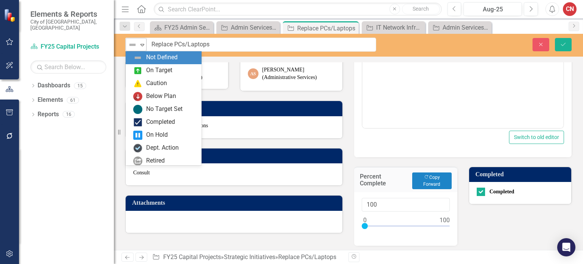
click at [134, 44] on img at bounding box center [132, 44] width 9 height 9
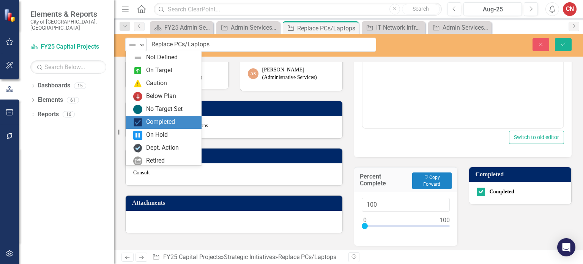
click at [140, 119] on img at bounding box center [137, 122] width 9 height 9
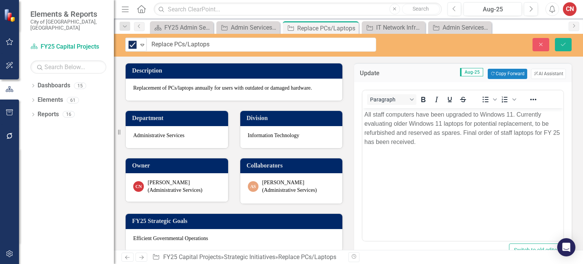
scroll to position [76, 0]
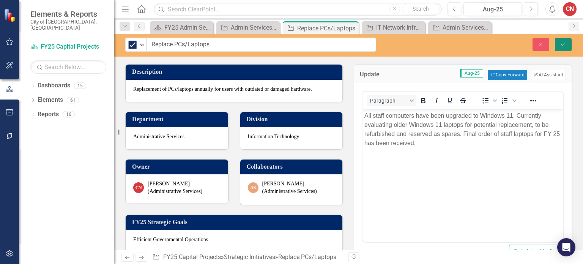
click at [561, 44] on icon "Save" at bounding box center [563, 44] width 7 height 5
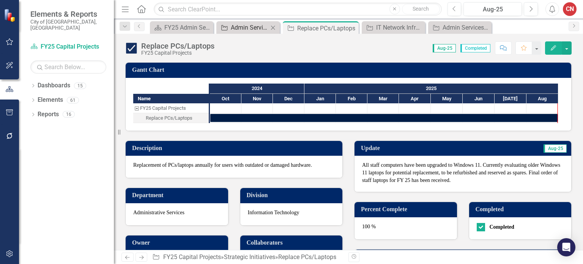
click at [240, 24] on div "Admin Services Capital Projects FY25" at bounding box center [250, 27] width 38 height 9
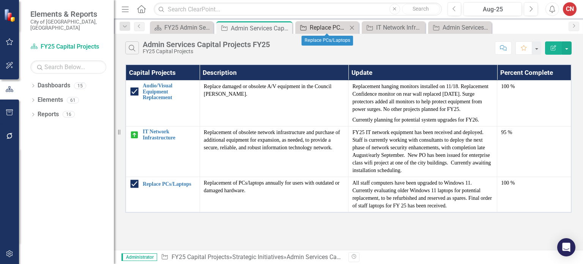
click at [340, 30] on div "Replace PCs/Laptops" at bounding box center [329, 27] width 38 height 9
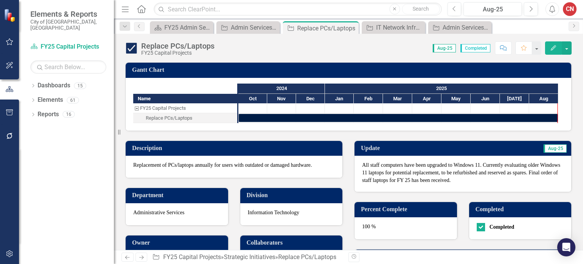
click at [0, 0] on icon "Close" at bounding box center [0, 0] width 0 height 0
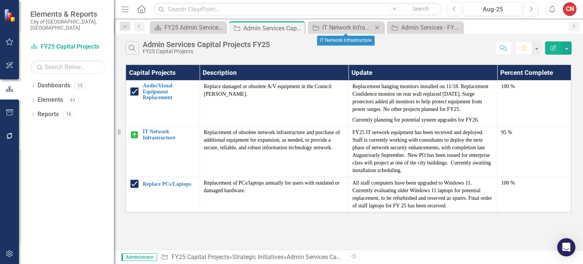
click at [377, 25] on icon "Close" at bounding box center [377, 28] width 8 height 6
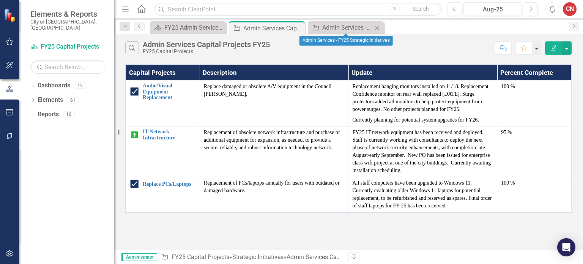
click at [379, 25] on icon "Close" at bounding box center [377, 28] width 8 height 6
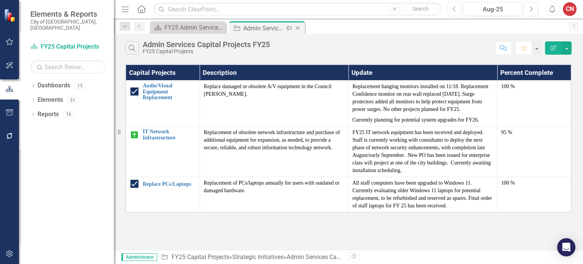
click at [299, 26] on icon at bounding box center [298, 28] width 4 height 4
